Goal: Transaction & Acquisition: Download file/media

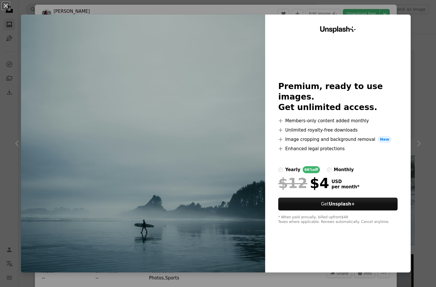
scroll to position [233, 0]
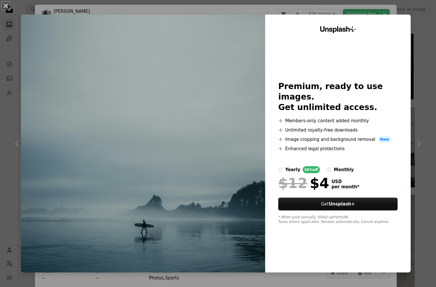
click at [65, 21] on img at bounding box center [143, 144] width 244 height 258
drag, startPoint x: 23, startPoint y: 6, endPoint x: 15, endPoint y: 8, distance: 8.0
click at [23, 6] on div "An X shape Unsplash+ Premium, ready to use images. Get unlimited access. A plus…" at bounding box center [218, 143] width 436 height 287
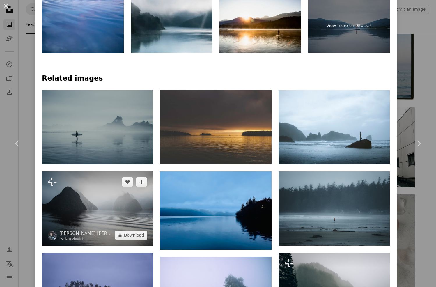
scroll to position [407, 0]
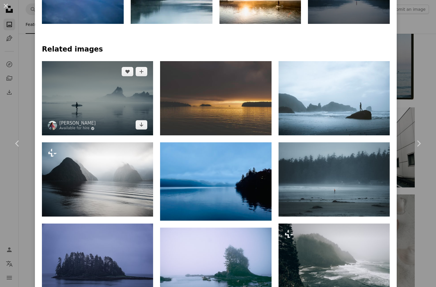
click at [100, 94] on img at bounding box center [97, 98] width 111 height 74
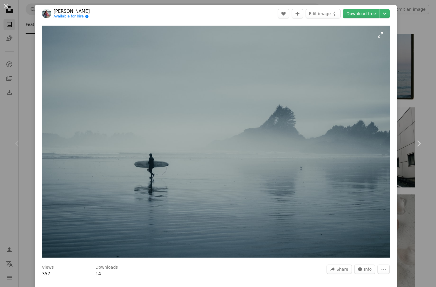
click at [285, 144] on img "Zoom in on this image" at bounding box center [215, 142] width 347 height 232
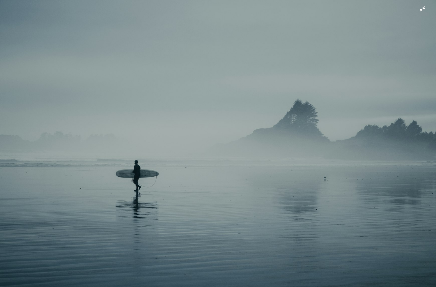
click at [241, 153] on img "Zoom out on this image" at bounding box center [218, 145] width 436 height 291
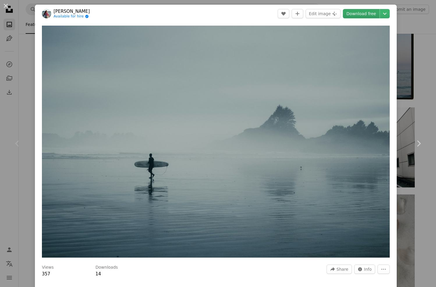
click at [369, 9] on link "Download free" at bounding box center [361, 13] width 37 height 9
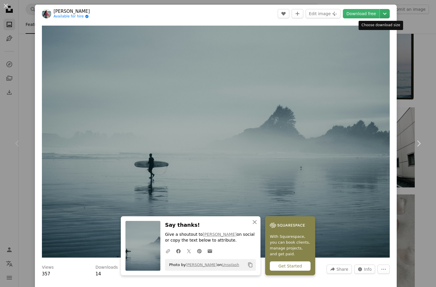
click at [380, 13] on icon "Chevron down" at bounding box center [384, 13] width 9 height 7
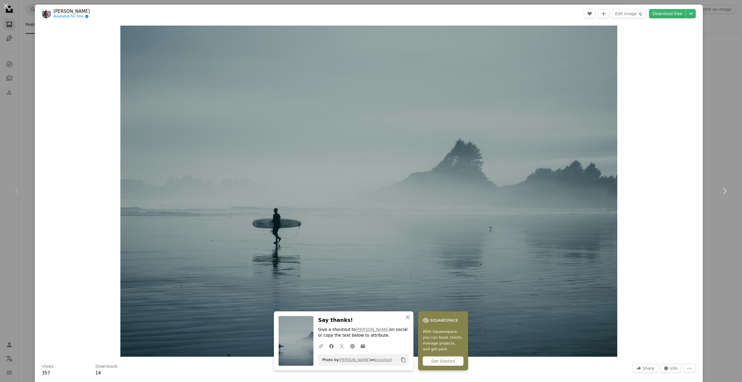
click at [33, 218] on dialog "An X shape Chevron left Chevron right An X shape Close Say thanks! Give a shout…" at bounding box center [371, 191] width 742 height 382
click at [26, 219] on div "An X shape Chevron left Chevron right An X shape Close Say thanks! Give a shout…" at bounding box center [371, 191] width 742 height 382
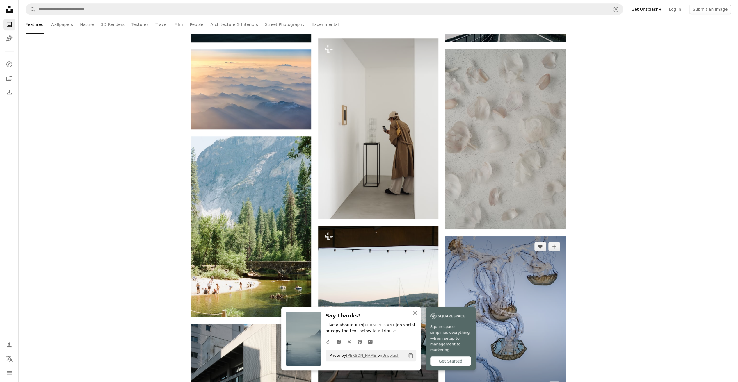
scroll to position [407, 0]
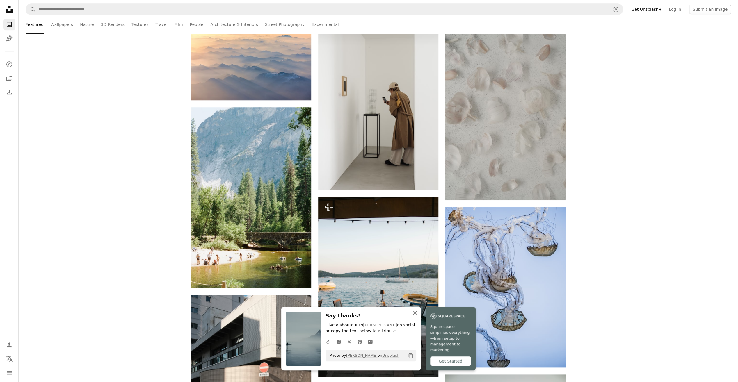
click at [416, 286] on icon "button" at bounding box center [415, 313] width 4 height 4
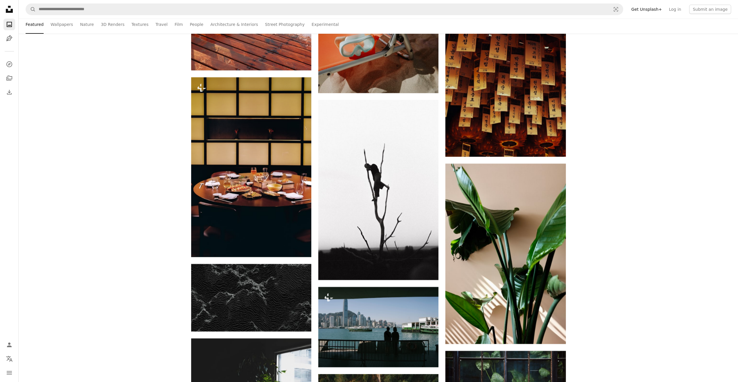
scroll to position [2181, 0]
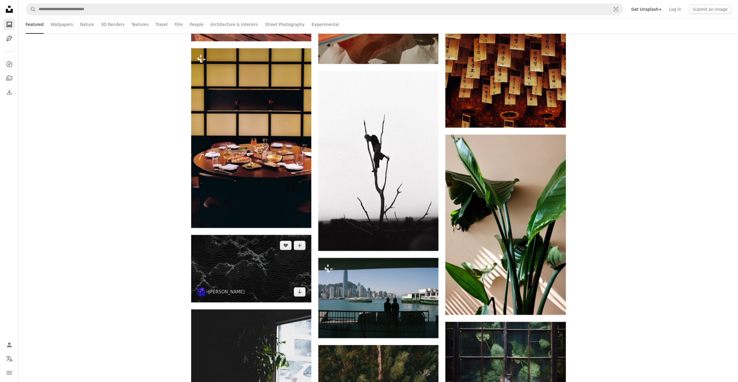
click at [235, 252] on img at bounding box center [251, 268] width 120 height 67
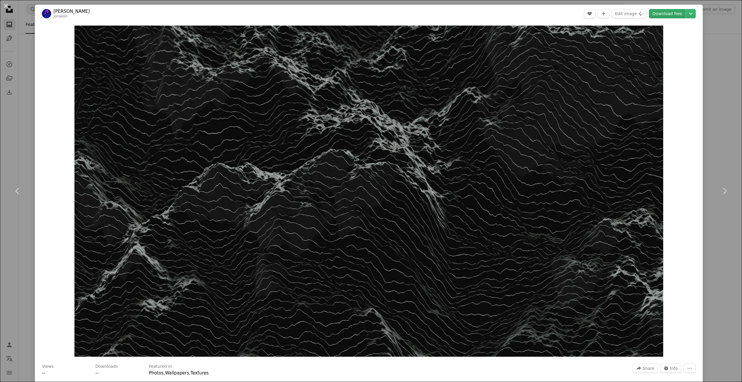
click at [435, 15] on link "Download free" at bounding box center [667, 13] width 37 height 9
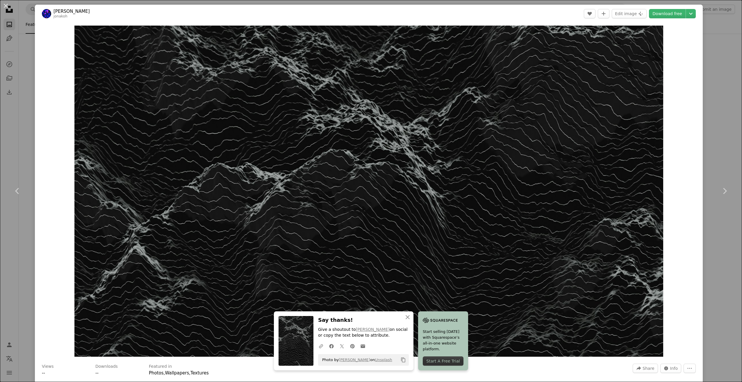
click at [435, 12] on header "[PERSON_NAME] A heart A plus sign Edit image Plus sign for Unsplash+ Download f…" at bounding box center [369, 14] width 668 height 18
click at [433, 3] on div "An X shape Chevron left Chevron right An X shape Close Say thanks! Give a shout…" at bounding box center [371, 191] width 742 height 382
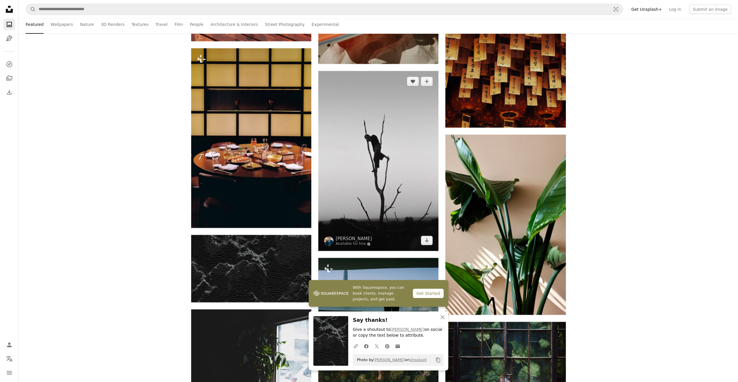
scroll to position [2326, 0]
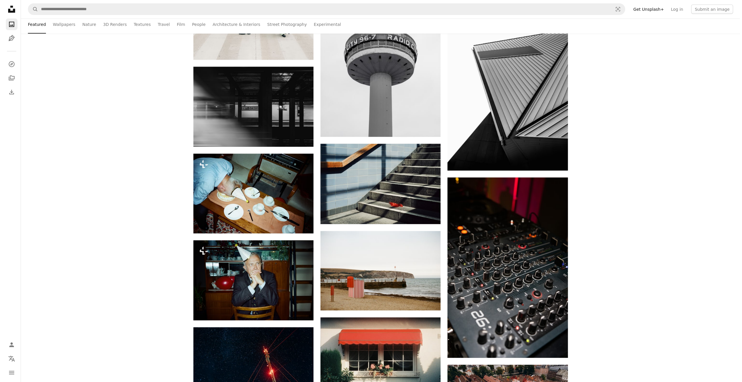
scroll to position [3402, 0]
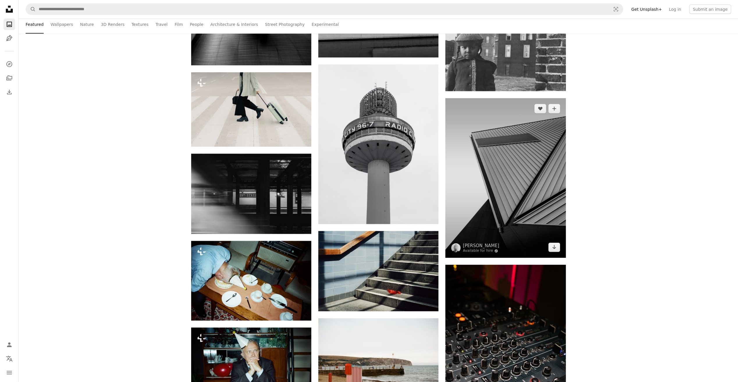
click at [435, 179] on img at bounding box center [505, 178] width 120 height 160
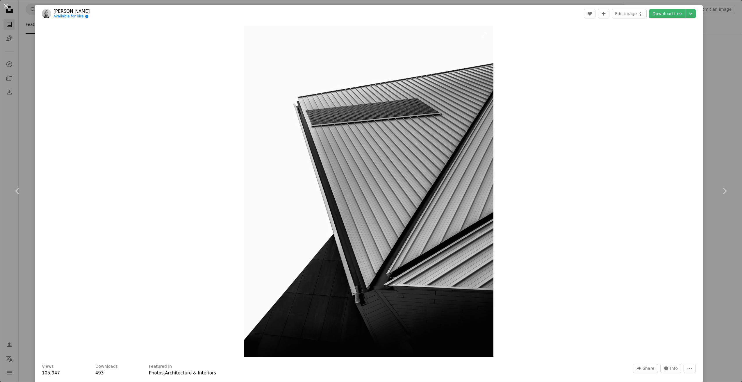
click at [424, 195] on img "Zoom in on this image" at bounding box center [368, 191] width 249 height 331
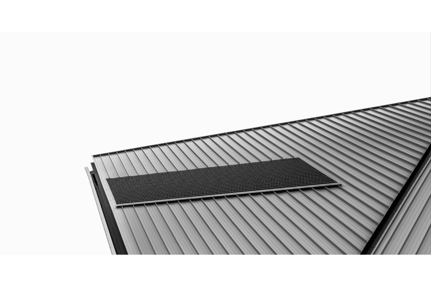
scroll to position [296, 0]
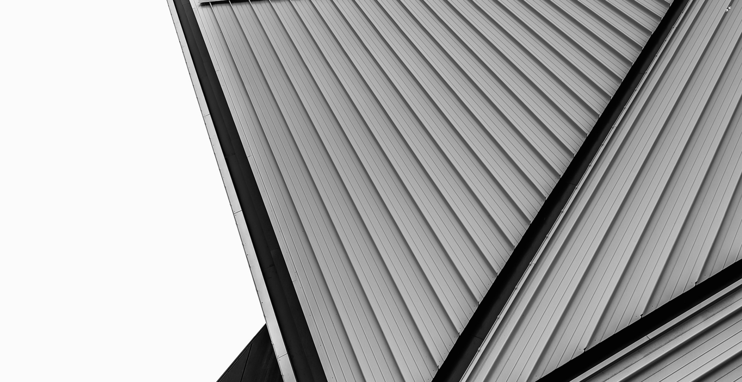
click at [424, 195] on img "Zoom out on this image" at bounding box center [371, 196] width 743 height 986
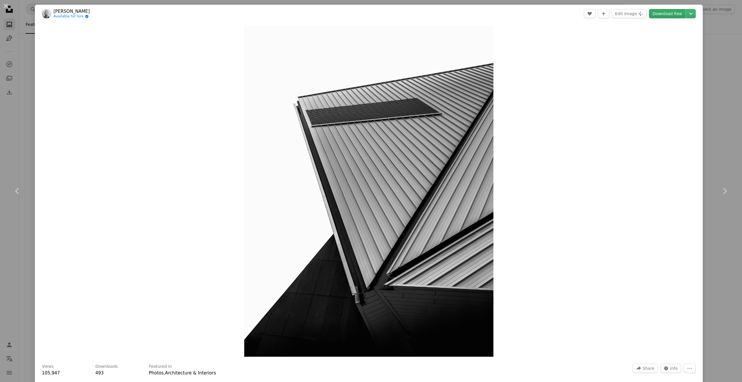
click at [435, 17] on link "Download free" at bounding box center [667, 13] width 37 height 9
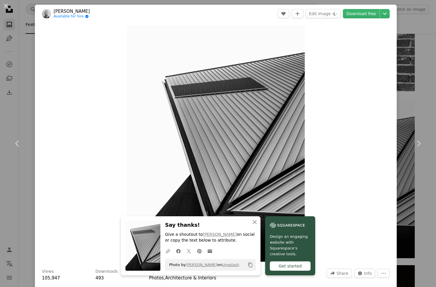
click at [405, 46] on div "An X shape Chevron left Chevron right An X shape Close Say thanks! Give a shout…" at bounding box center [218, 143] width 436 height 287
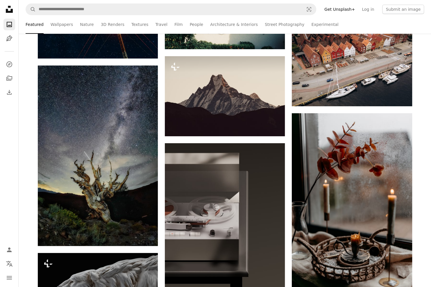
scroll to position [3751, 0]
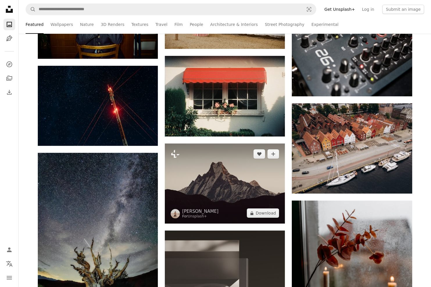
click at [241, 173] on img at bounding box center [225, 183] width 120 height 80
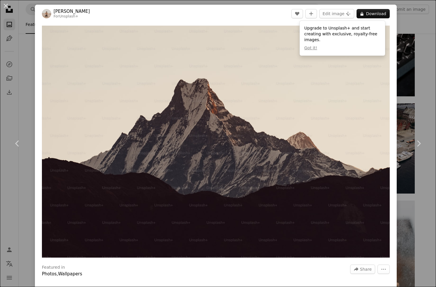
click at [397, 47] on div "An X shape Chevron left Chevron right [PERSON_NAME] For Unsplash+ A heart A plu…" at bounding box center [218, 143] width 436 height 287
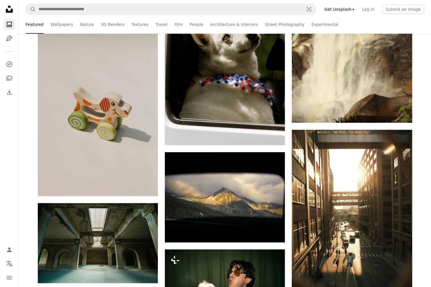
scroll to position [6193, 0]
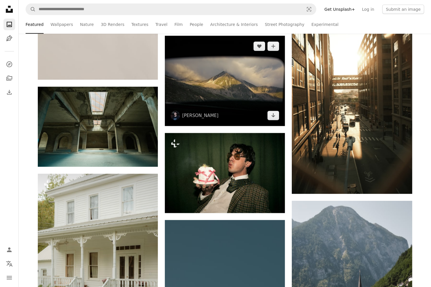
click at [226, 90] on img at bounding box center [225, 81] width 120 height 90
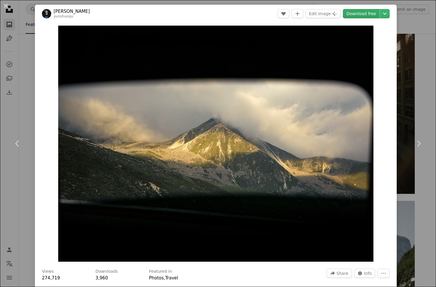
click at [360, 12] on link "Download free" at bounding box center [361, 13] width 37 height 9
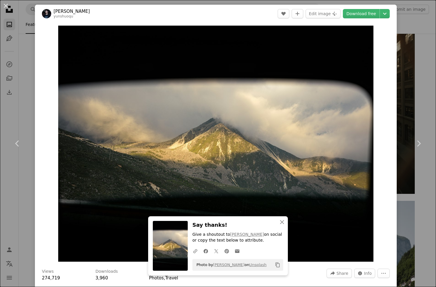
click at [401, 109] on div "An X shape Chevron left Chevron right An X shape Close Say thanks! Give a shout…" at bounding box center [218, 143] width 436 height 287
